Goal: Task Accomplishment & Management: Complete application form

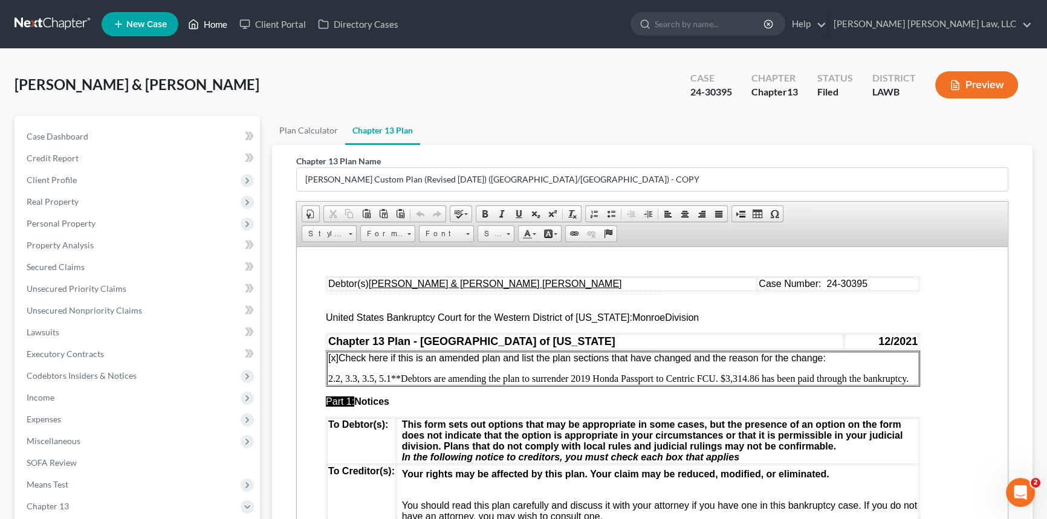
click at [223, 23] on link "Home" at bounding box center [207, 24] width 51 height 22
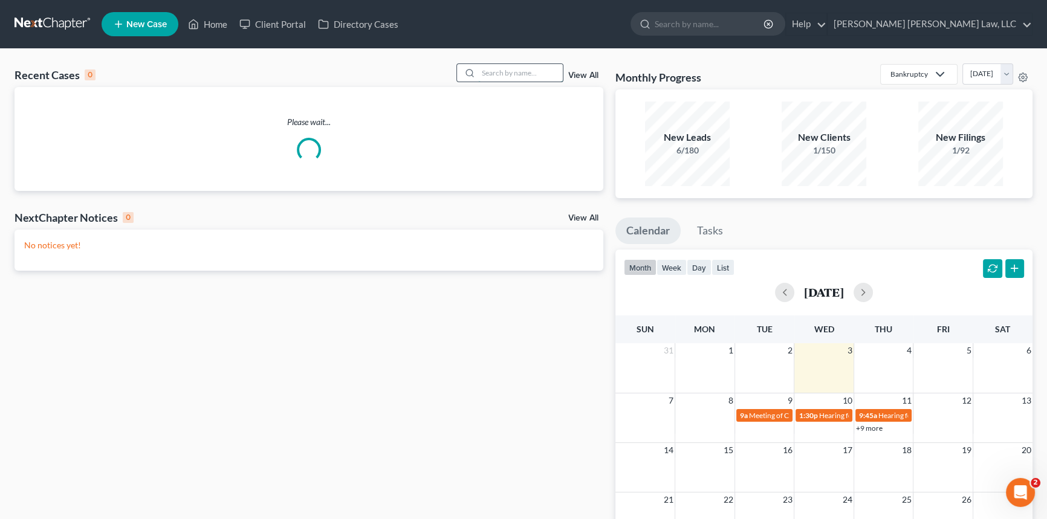
click at [502, 74] on input "search" at bounding box center [520, 73] width 85 height 18
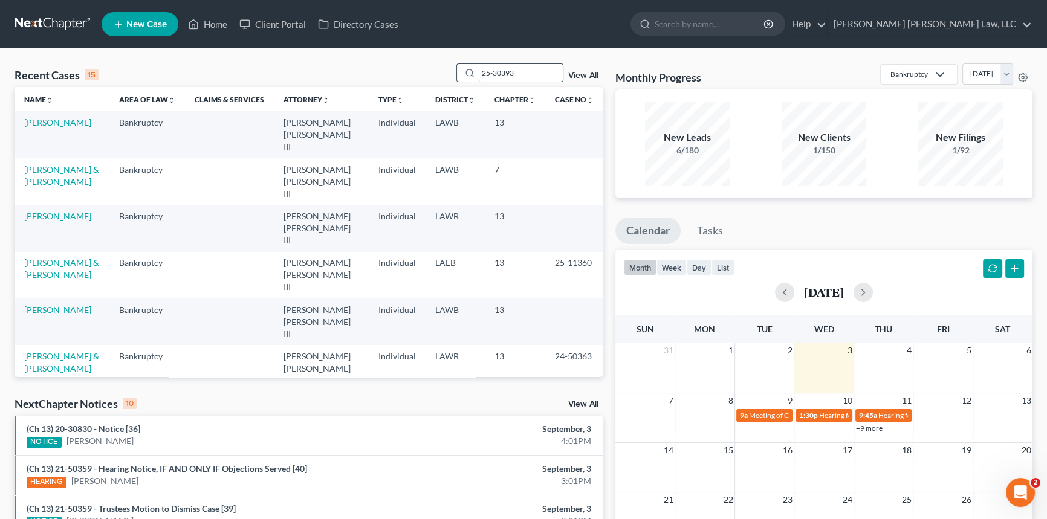
type input "25-30393"
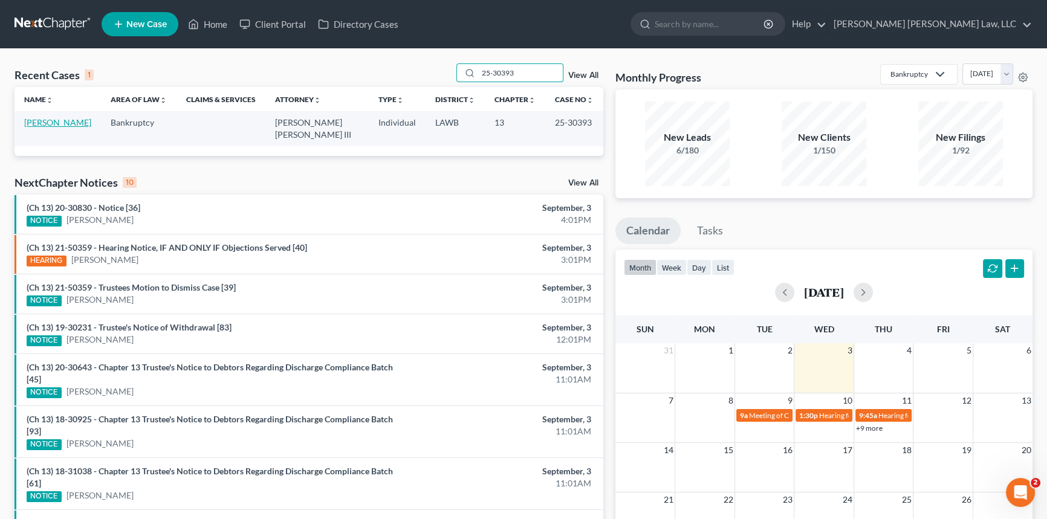
click at [76, 118] on link "[PERSON_NAME]" at bounding box center [57, 122] width 67 height 10
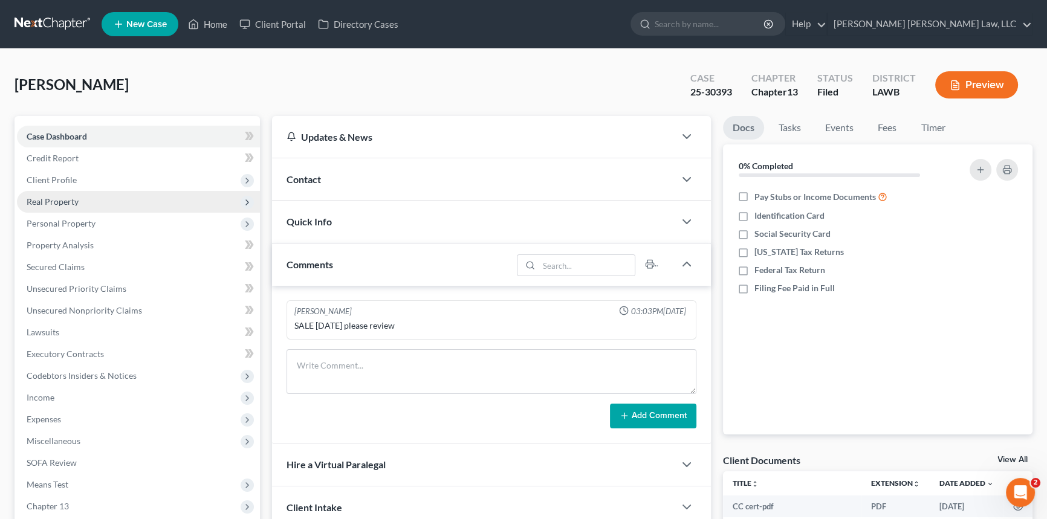
click at [67, 192] on span "Real Property" at bounding box center [138, 202] width 243 height 22
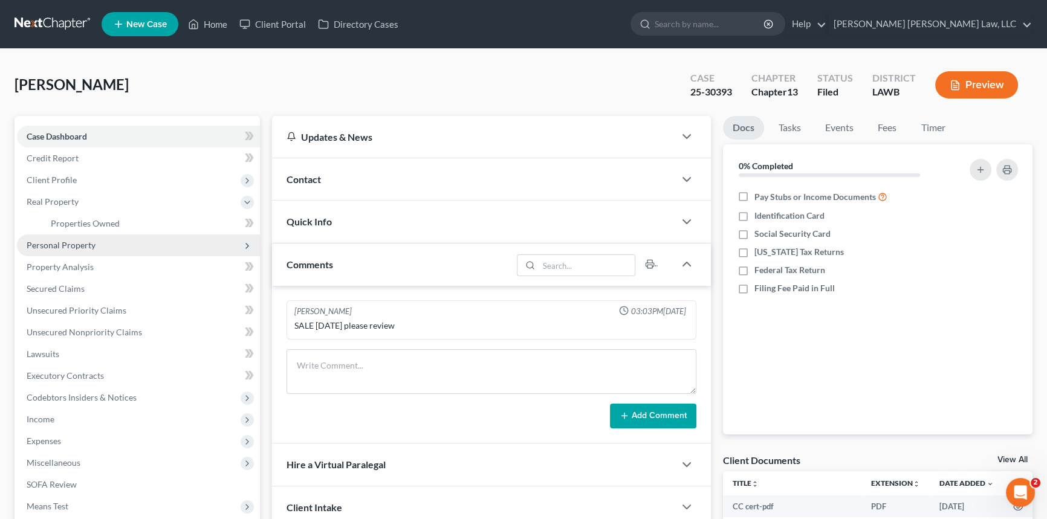
click at [76, 244] on span "Personal Property" at bounding box center [61, 245] width 69 height 10
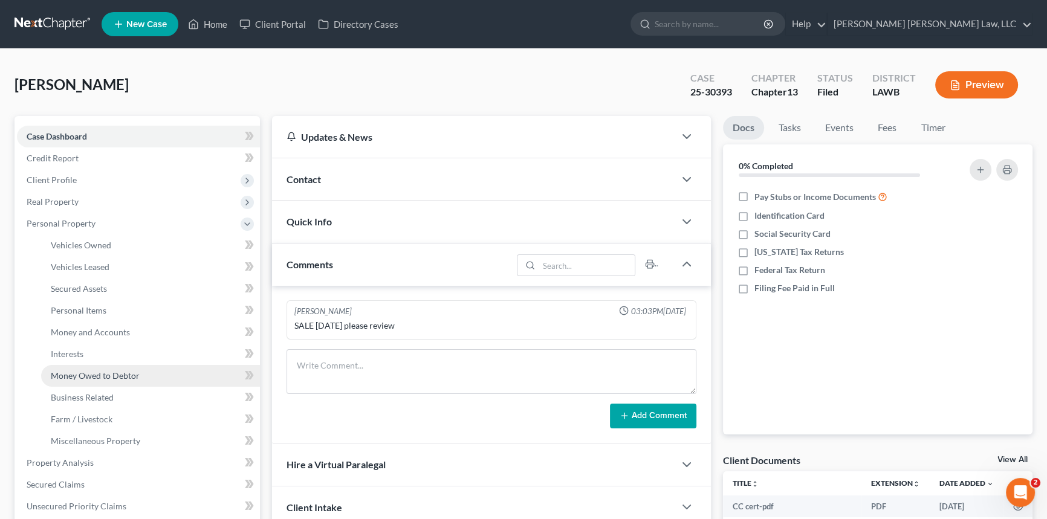
click at [97, 375] on span "Money Owed to Debtor" at bounding box center [95, 376] width 89 height 10
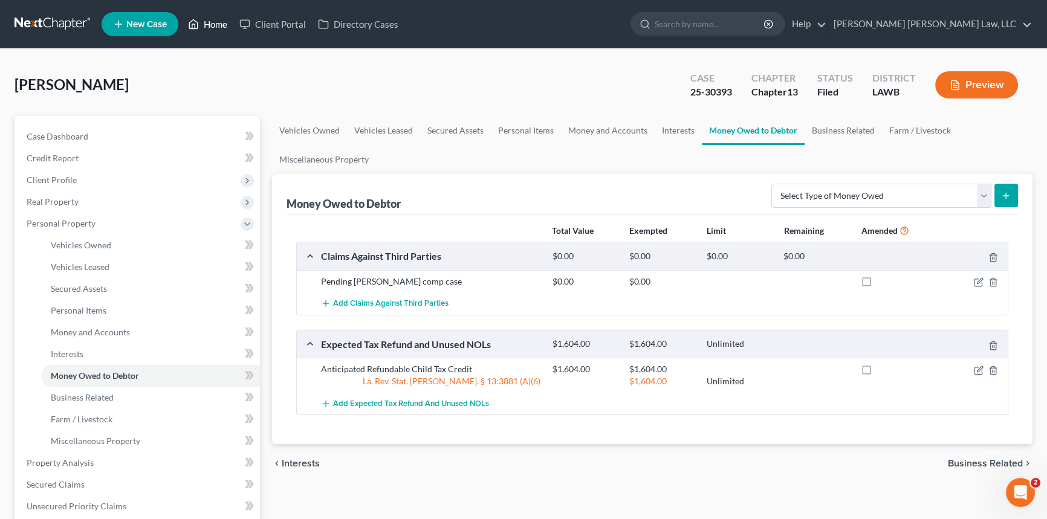
drag, startPoint x: 216, startPoint y: 22, endPoint x: 234, endPoint y: 28, distance: 18.9
click at [216, 22] on link "Home" at bounding box center [207, 24] width 51 height 22
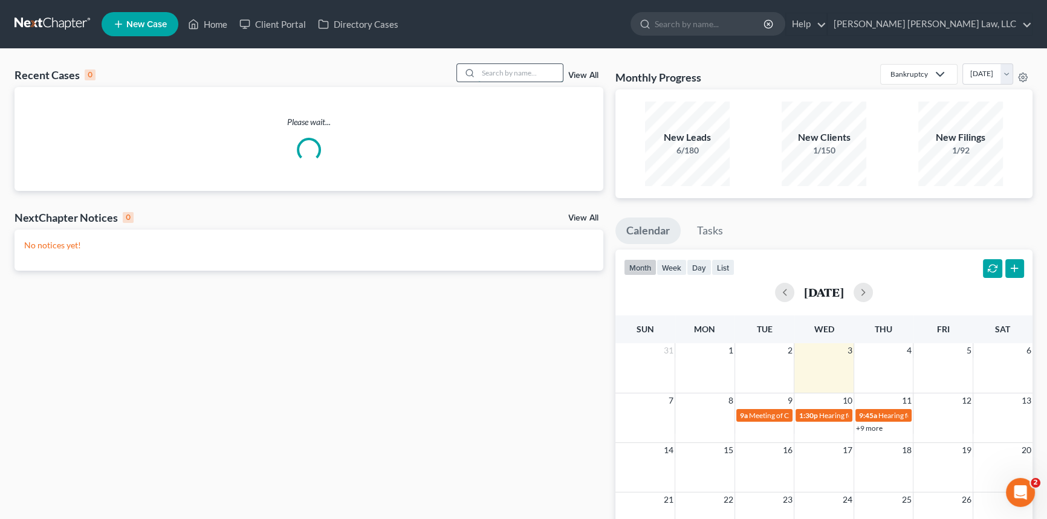
click at [511, 74] on input "search" at bounding box center [520, 73] width 85 height 18
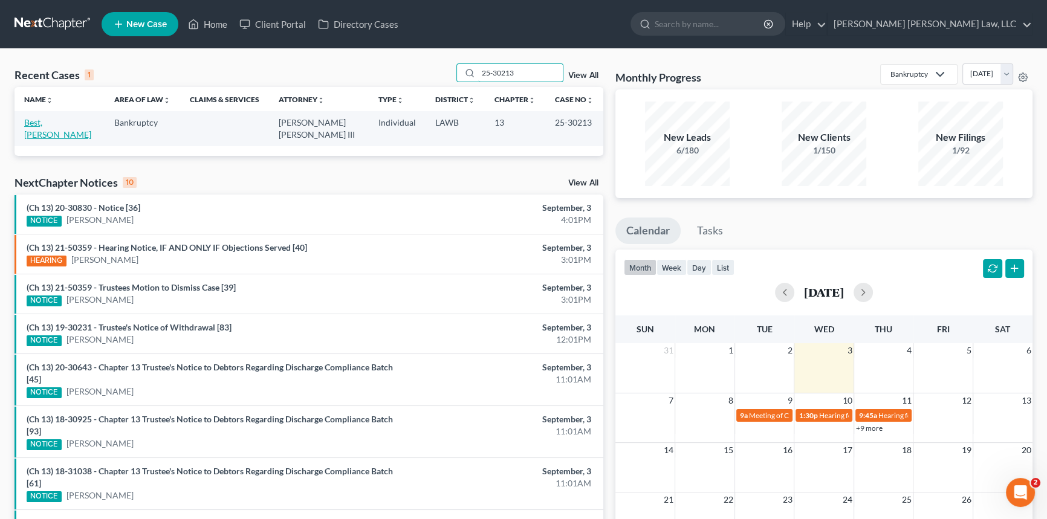
type input "25-30213"
click at [66, 124] on link "Best, [PERSON_NAME]" at bounding box center [57, 128] width 67 height 22
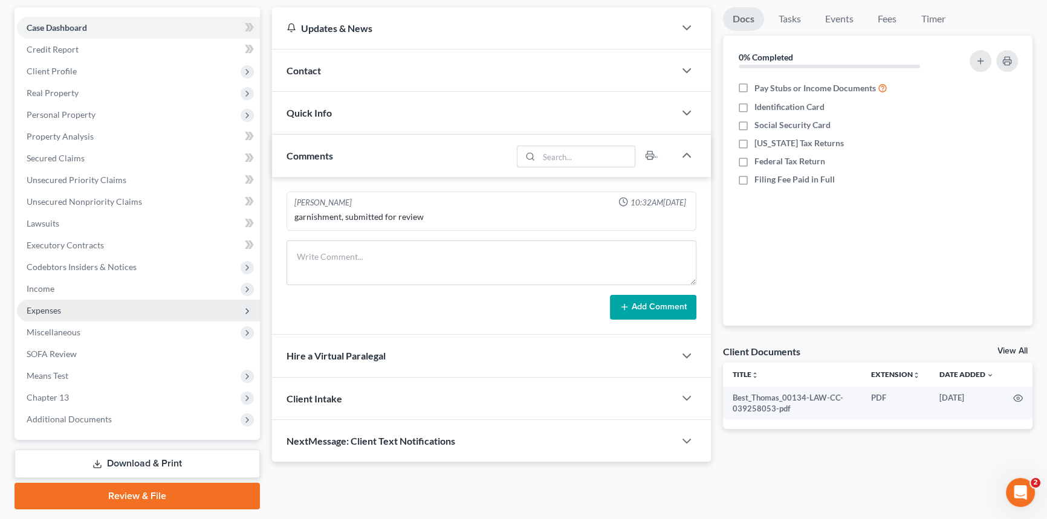
scroll to position [109, 0]
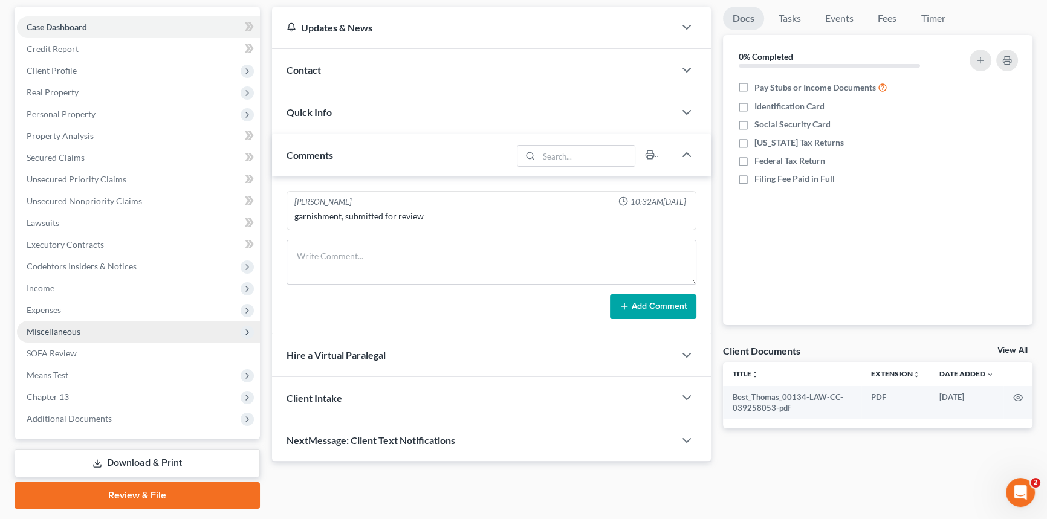
drag, startPoint x: 78, startPoint y: 316, endPoint x: 81, endPoint y: 332, distance: 17.2
click at [78, 316] on span "Expenses" at bounding box center [138, 310] width 243 height 22
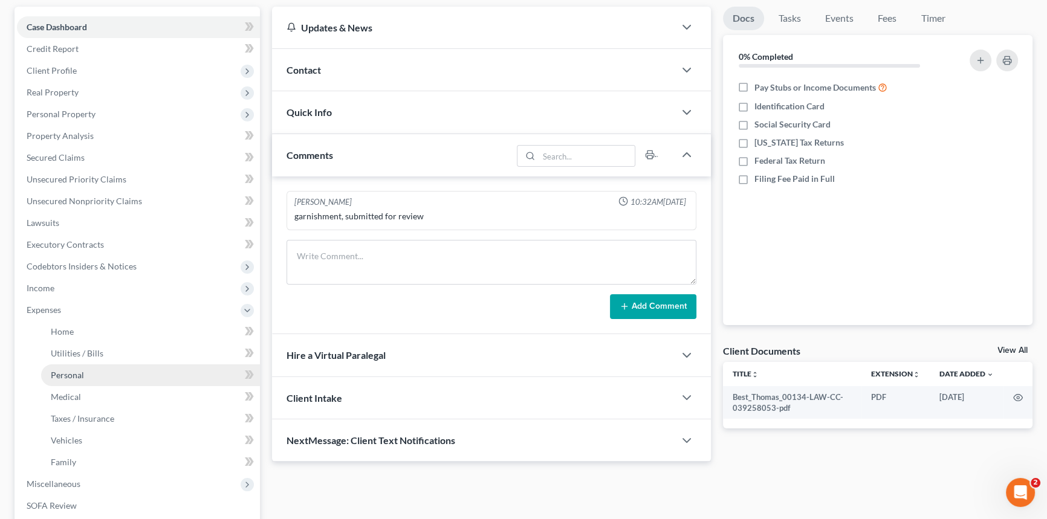
click at [86, 369] on link "Personal" at bounding box center [150, 376] width 219 height 22
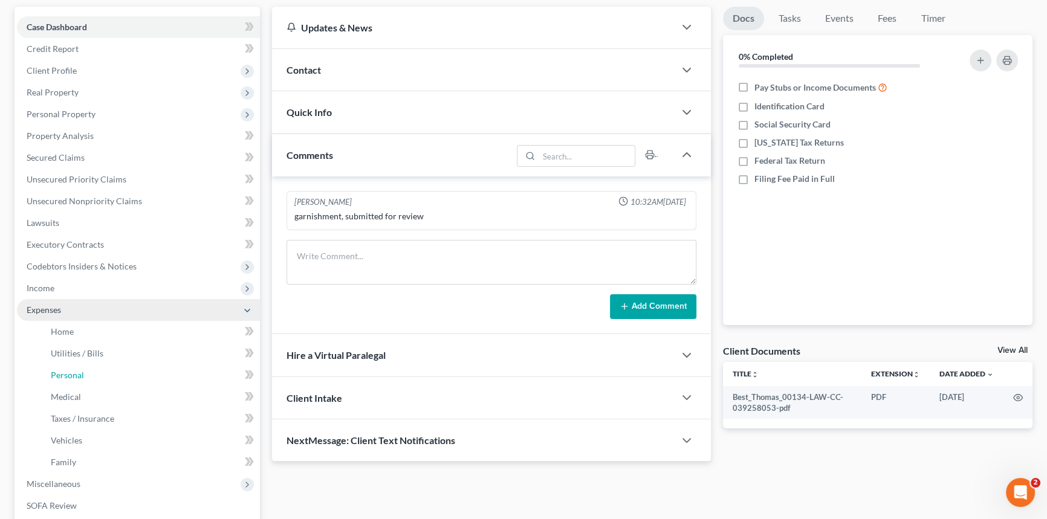
scroll to position [56, 0]
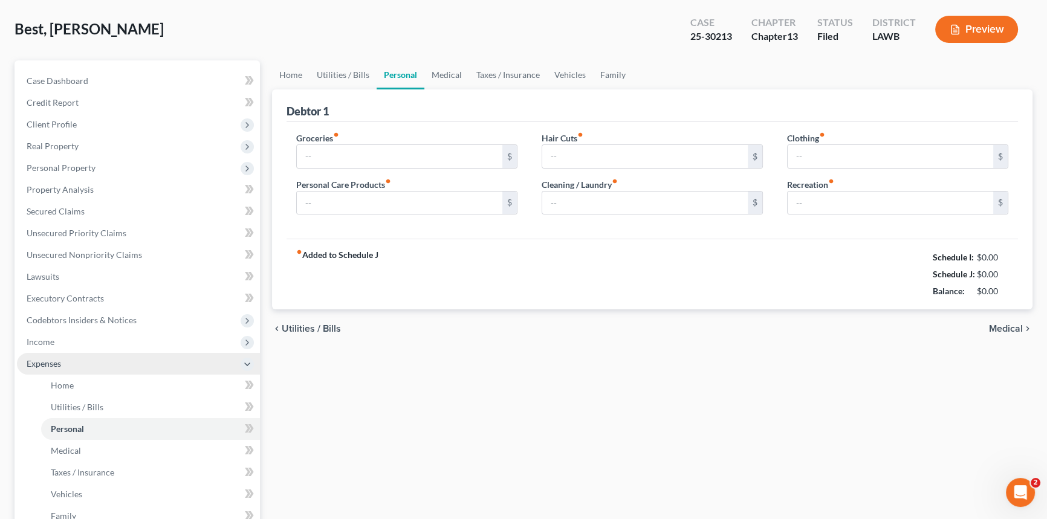
type input "550.00"
type input "171.00"
type input "91.00"
type input "75.00"
type input "181.00"
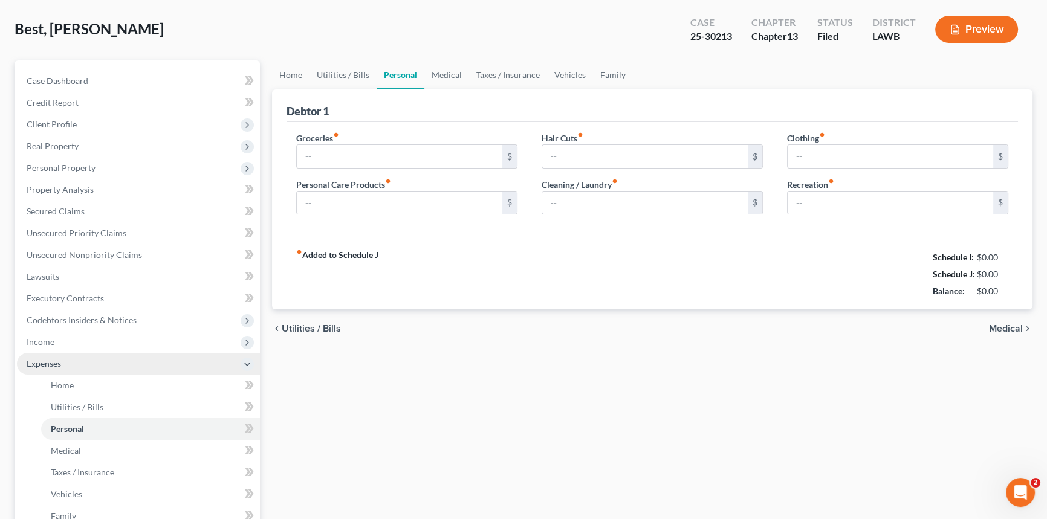
type input "0.00"
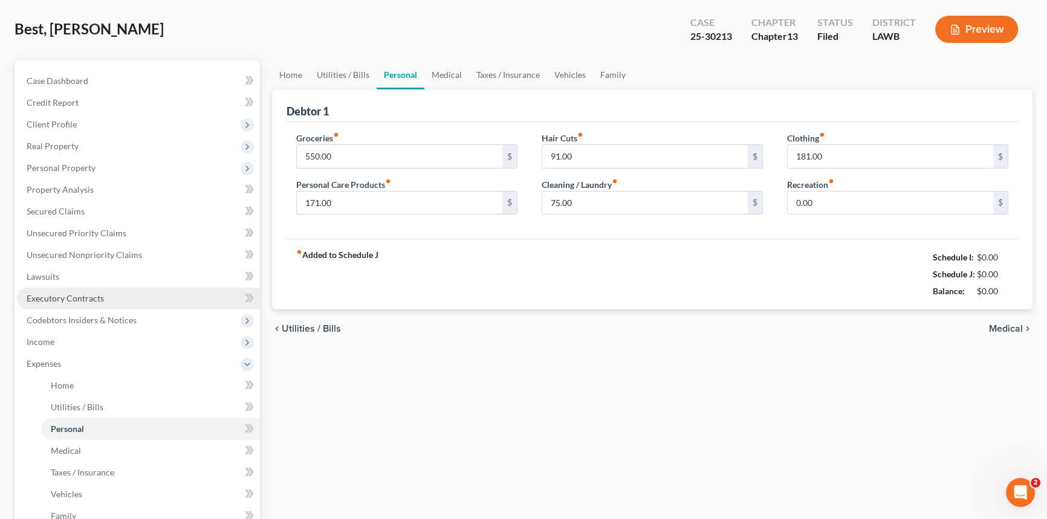
scroll to position [0, 0]
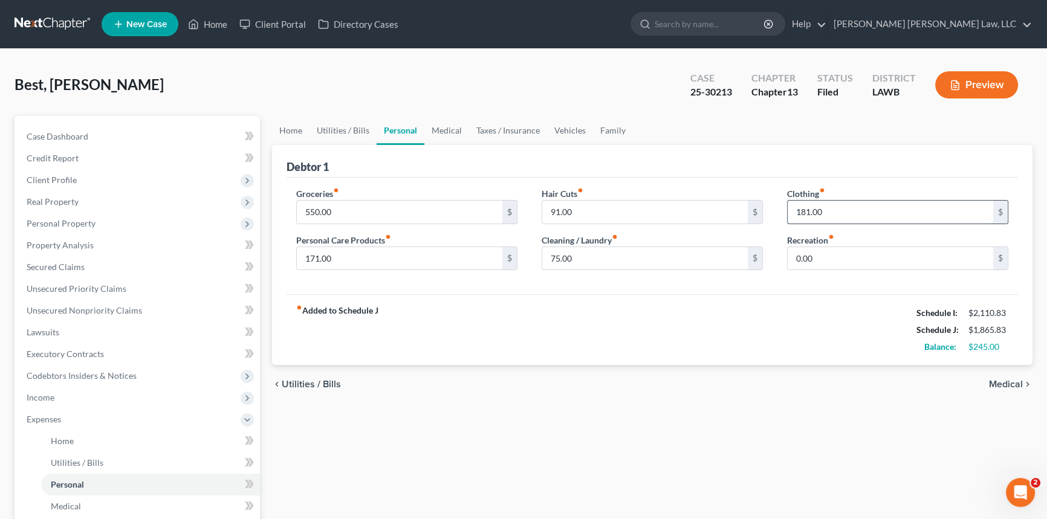
click at [826, 212] on input "181.00" at bounding box center [891, 212] width 206 height 23
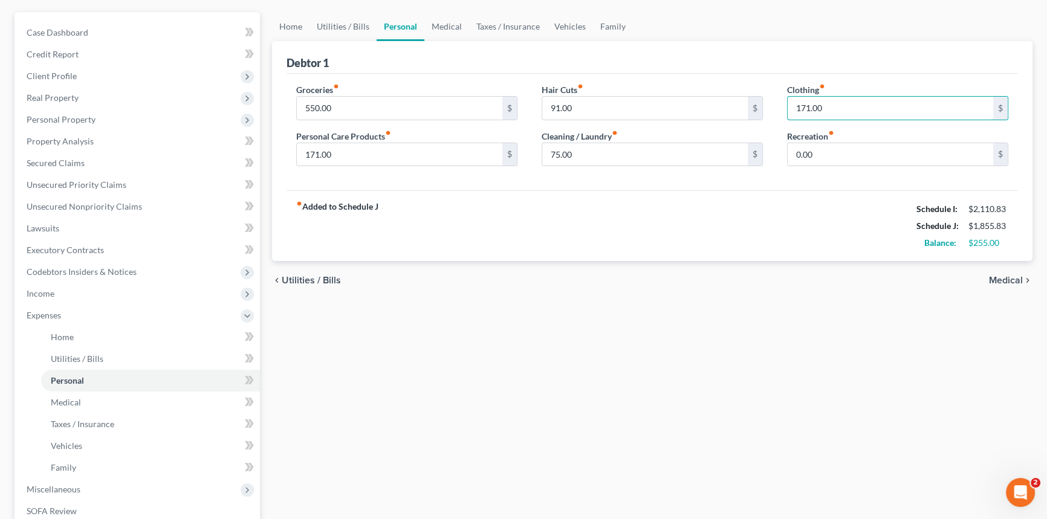
scroll to position [296, 0]
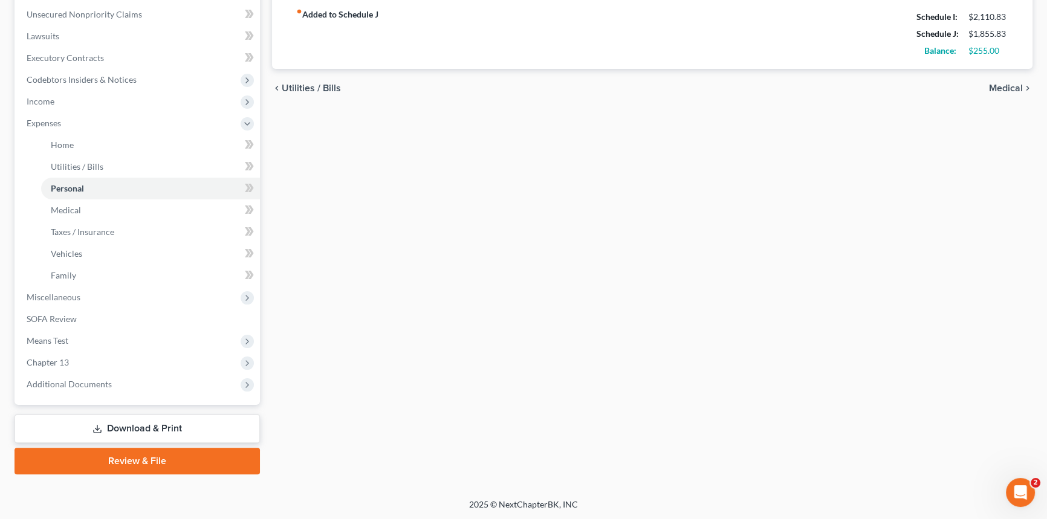
type input "171.00"
click at [144, 432] on link "Download & Print" at bounding box center [137, 429] width 245 height 28
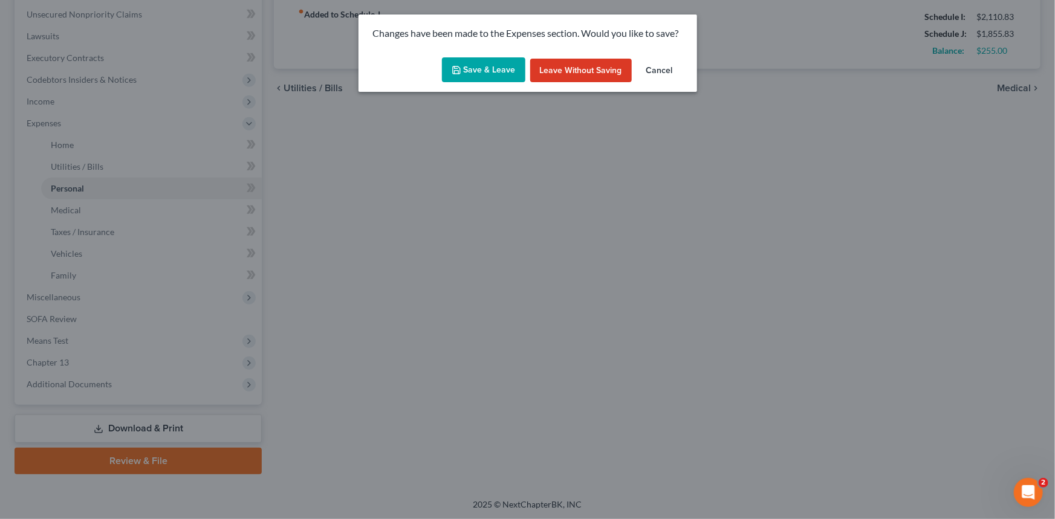
click at [498, 70] on button "Save & Leave" at bounding box center [483, 69] width 83 height 25
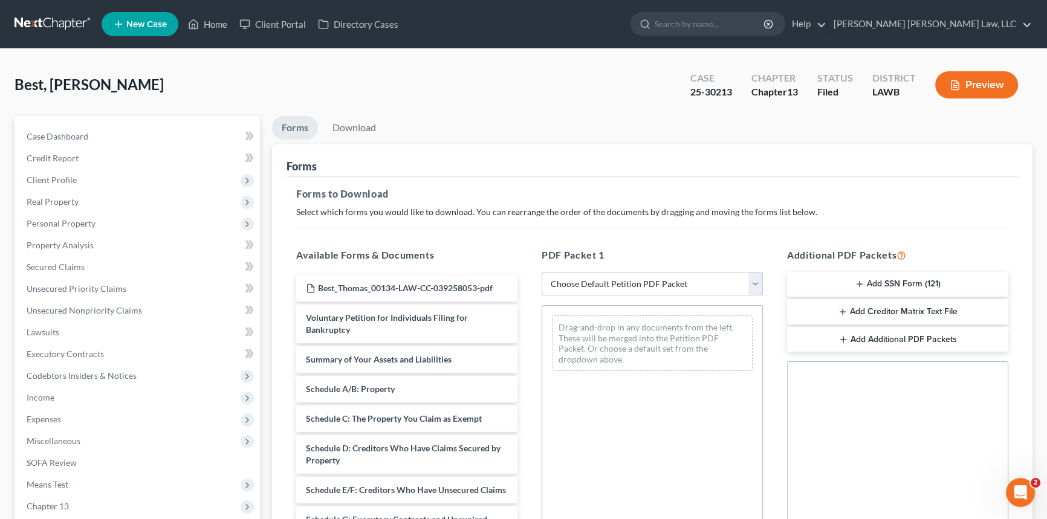
drag, startPoint x: 575, startPoint y: 279, endPoint x: 577, endPoint y: 271, distance: 8.7
click at [575, 279] on select "Choose Default Petition PDF Packet Complete Bankruptcy Petition (all forms and …" at bounding box center [652, 284] width 221 height 24
select select "2"
click at [542, 272] on select "Choose Default Petition PDF Packet Complete Bankruptcy Petition (all forms and …" at bounding box center [652, 284] width 221 height 24
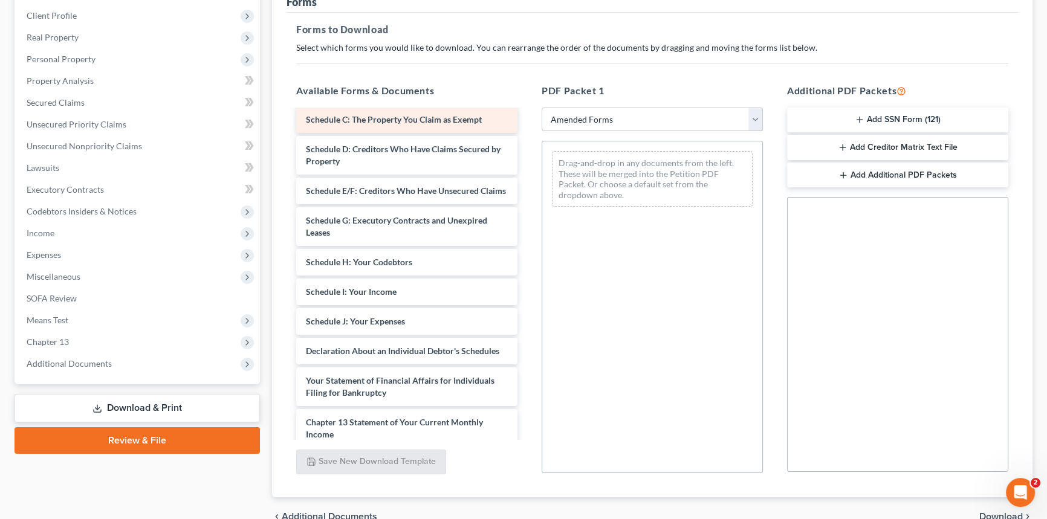
scroll to position [109, 0]
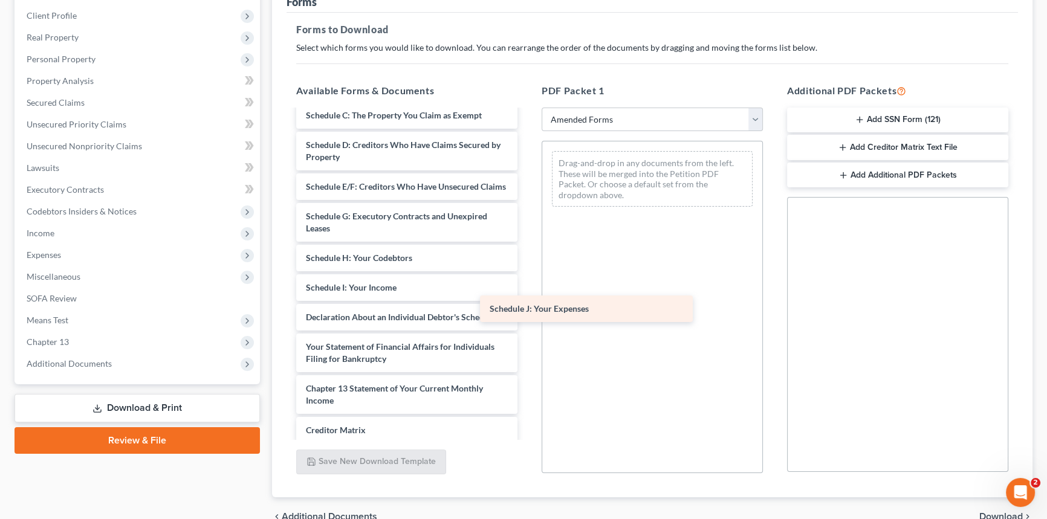
drag, startPoint x: 401, startPoint y: 327, endPoint x: 571, endPoint y: 308, distance: 171.0
click at [527, 308] on div "Schedule J: Your Expenses Voluntary Petition for Individuals Filing for Bankrup…" at bounding box center [407, 272] width 241 height 543
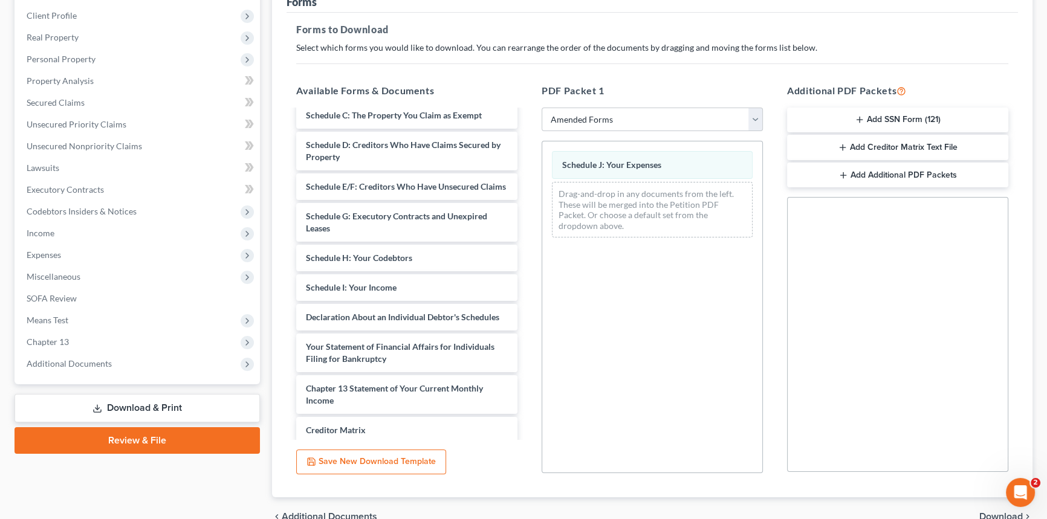
click at [527, 277] on div "Voluntary Petition for Individuals Filing for Bankruptcy Summary of Your Assets…" at bounding box center [407, 272] width 241 height 543
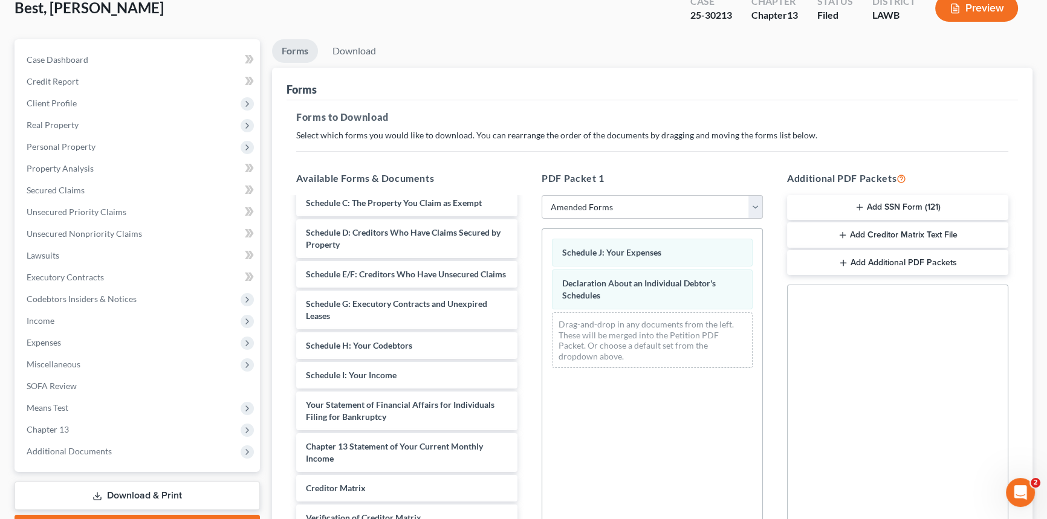
scroll to position [0, 0]
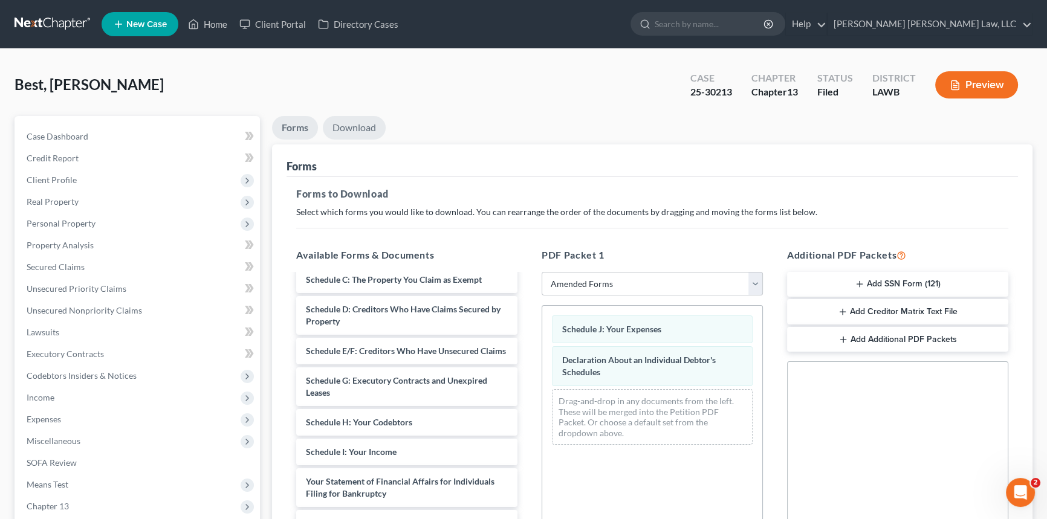
click at [367, 127] on link "Download" at bounding box center [354, 128] width 63 height 24
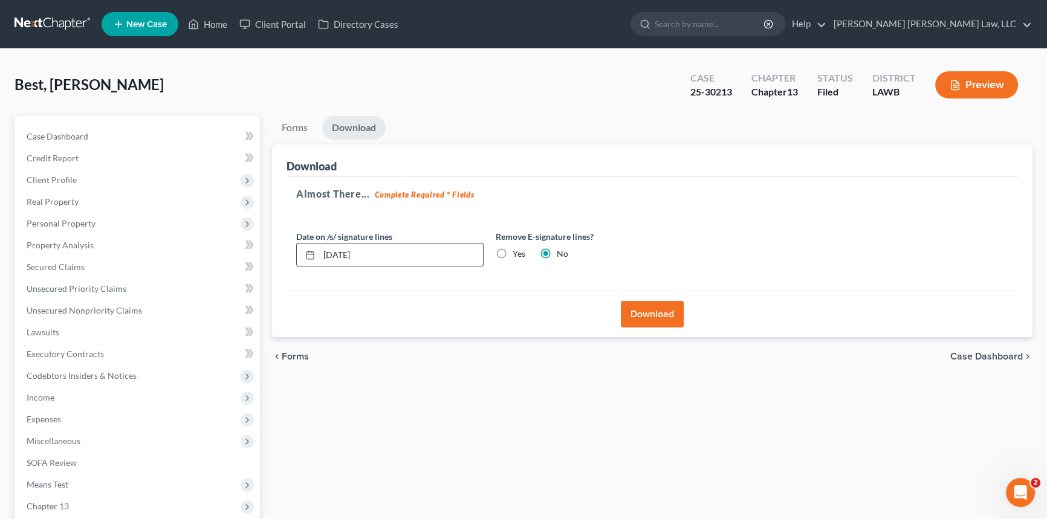
click at [427, 254] on input "[DATE]" at bounding box center [401, 255] width 164 height 23
click at [665, 319] on button "Download" at bounding box center [652, 314] width 63 height 27
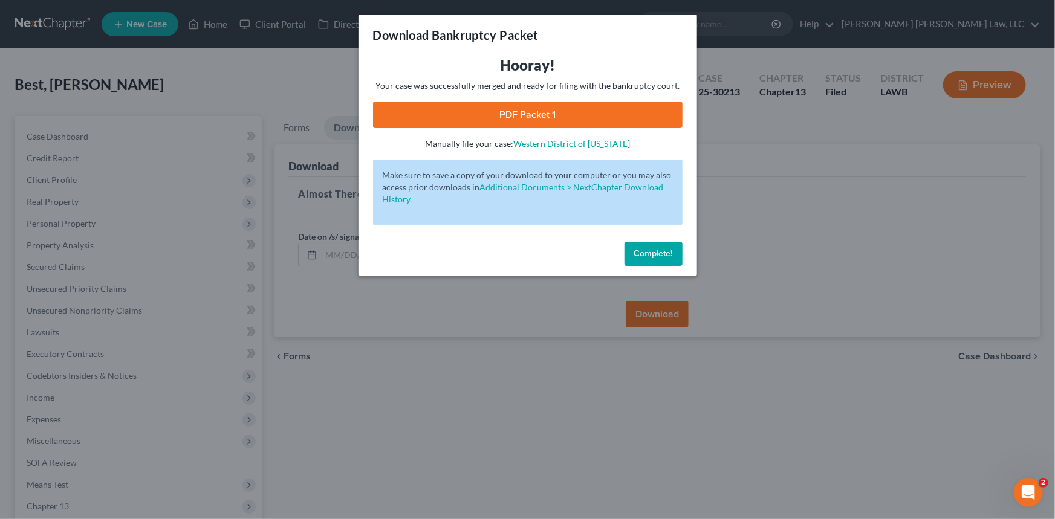
click at [629, 111] on link "PDF Packet 1" at bounding box center [528, 115] width 310 height 27
click at [669, 259] on button "Complete!" at bounding box center [653, 254] width 58 height 24
